Goal: Navigation & Orientation: Go to known website

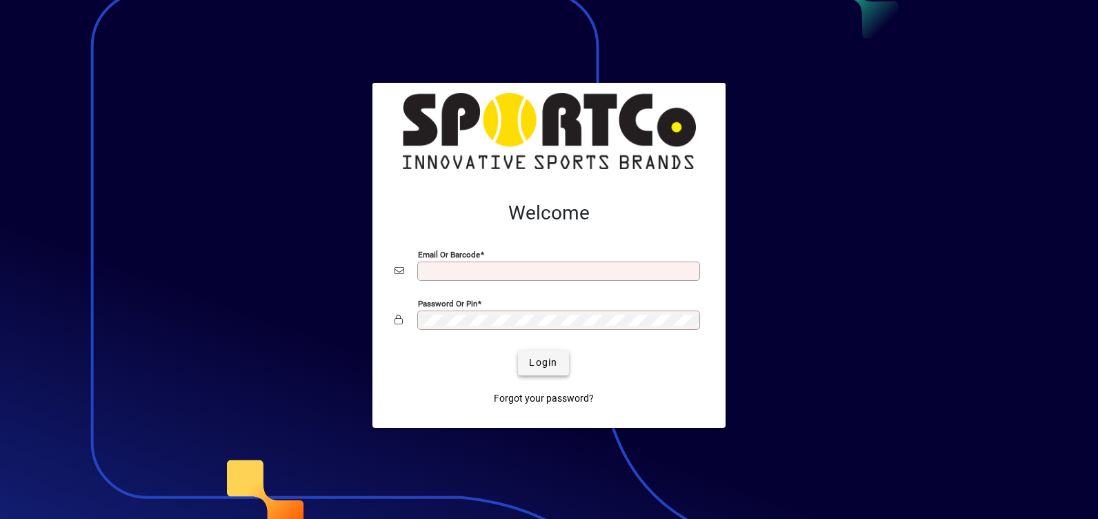
type input "**********"
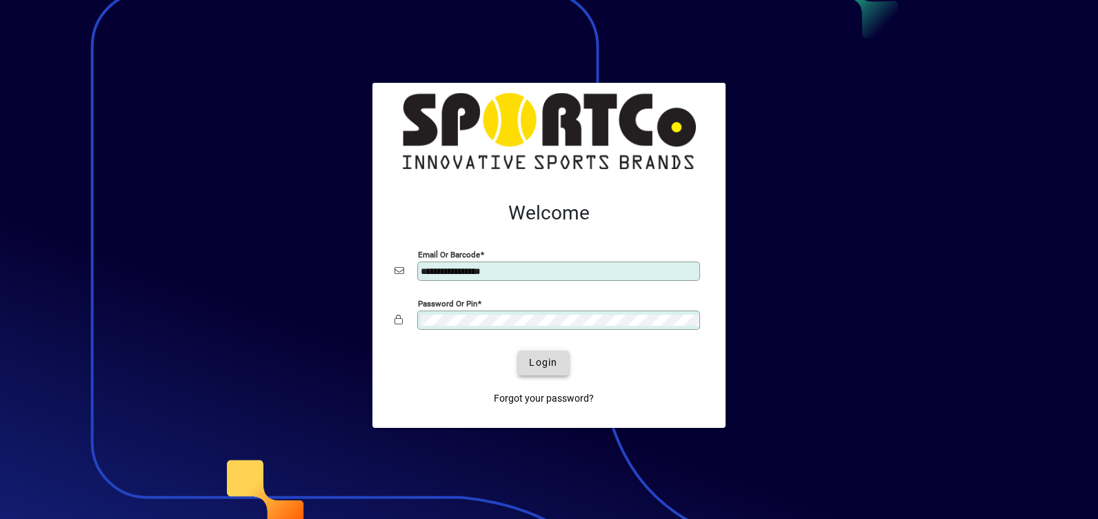
click at [545, 365] on span "Login" at bounding box center [543, 362] width 28 height 14
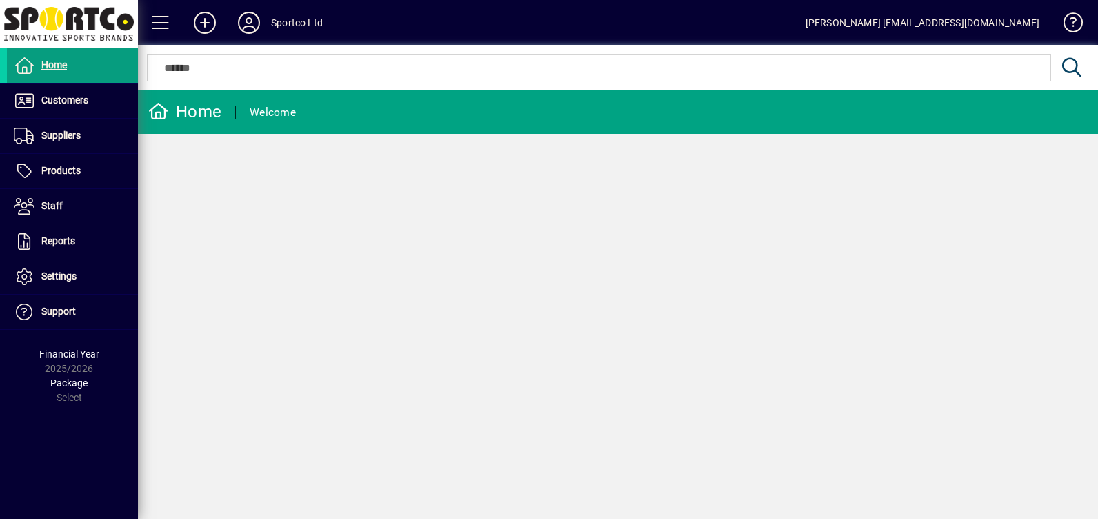
click at [596, 347] on div "Home Welcome" at bounding box center [618, 304] width 960 height 429
